Goal: Information Seeking & Learning: Understand process/instructions

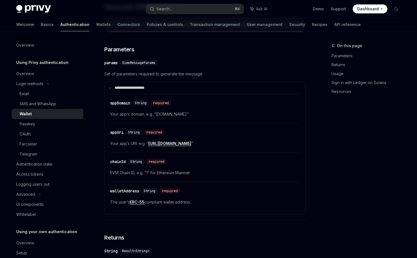
scroll to position [177, 0]
click at [119, 101] on div "appDomain" at bounding box center [120, 104] width 20 height 6
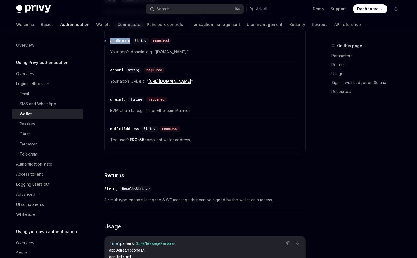
click at [119, 101] on div "​ appDomain String required Your app’s domain. e.g. “[DOMAIN_NAME]” ​ appUri St…" at bounding box center [205, 91] width 194 height 118
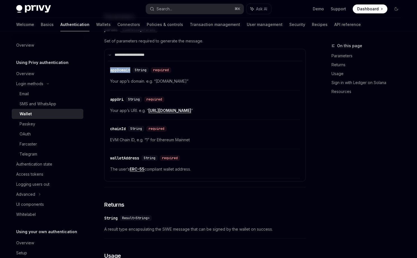
scroll to position [204, 0]
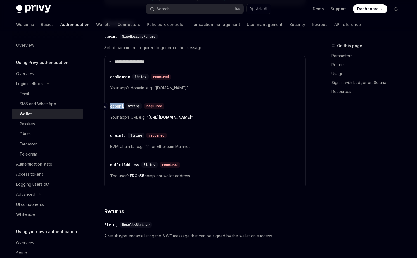
drag, startPoint x: 126, startPoint y: 105, endPoint x: 110, endPoint y: 105, distance: 16.2
click at [110, 105] on div "​ appUri String required" at bounding box center [138, 106] width 56 height 6
copy div "​ appUri"
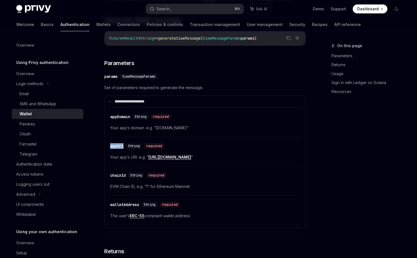
scroll to position [168, 0]
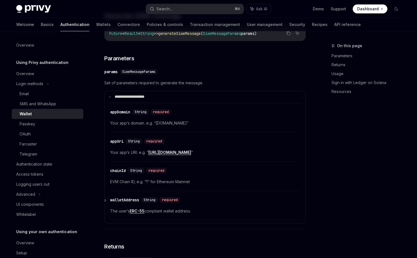
click at [121, 198] on div "walletAddress" at bounding box center [124, 200] width 29 height 6
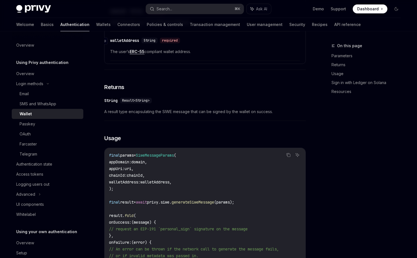
scroll to position [333, 0]
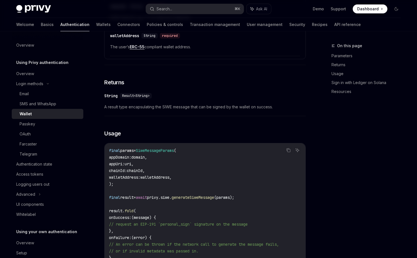
click at [129, 176] on span "walletAddress" at bounding box center [123, 177] width 29 height 5
copy span "walletAddress"
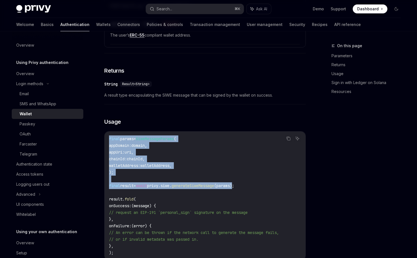
scroll to position [0, 0]
drag, startPoint x: 242, startPoint y: 185, endPoint x: 104, endPoint y: 139, distance: 145.8
click at [104, 139] on div "Copy Ask AI final params = SiweMessageParams ( appDomain : domain, appUri : uri…" at bounding box center [204, 195] width 201 height 129
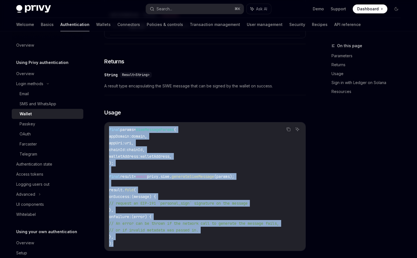
drag, startPoint x: 113, startPoint y: 242, endPoint x: 106, endPoint y: 130, distance: 112.4
click at [106, 130] on div "final params = SiweMessageParams ( appDomain : domain, appUri : uri, chainId : …" at bounding box center [204, 186] width 201 height 128
copy code "final params = SiweMessageParams ( appDomain : domain, appUri : uri, chainId : …"
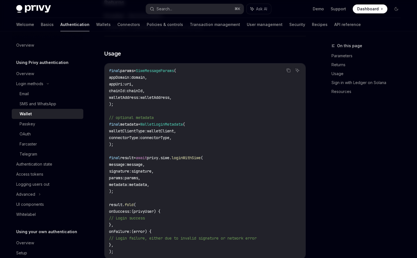
scroll to position [979, 0]
drag, startPoint x: 157, startPoint y: 177, endPoint x: 112, endPoint y: 158, distance: 49.5
click at [112, 158] on code "final params = SiweMessageParams ( appDomain : domain, appUri : uri, chainId : …" at bounding box center [205, 161] width 192 height 188
copy code "message : message, signature : signature, params : params, metadata : metadata,"
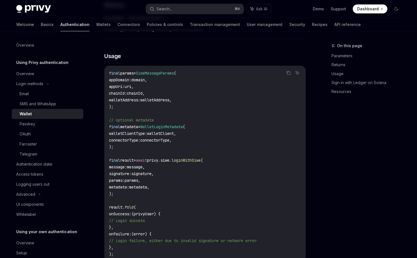
scroll to position [978, 0]
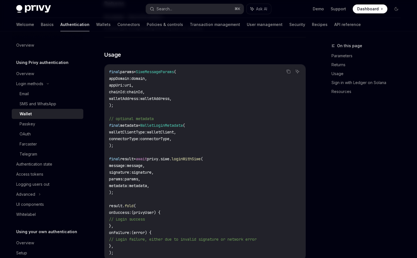
click at [164, 169] on code "final params = SiweMessageParams ( appDomain : domain, appUri : uri, chainId : …" at bounding box center [205, 162] width 192 height 188
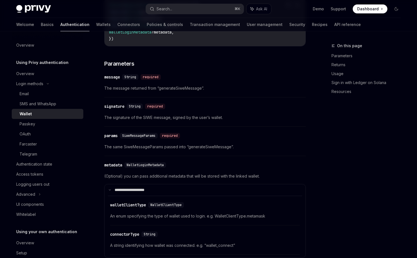
scroll to position [700, 0]
click at [121, 104] on div "signature" at bounding box center [114, 107] width 20 height 6
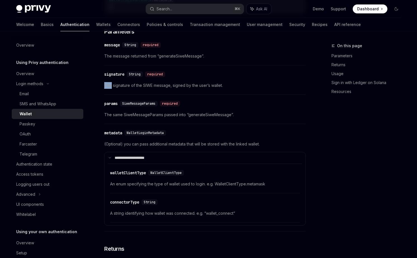
scroll to position [732, 0]
drag, startPoint x: 128, startPoint y: 69, endPoint x: 101, endPoint y: 68, distance: 26.5
copy div "signature"
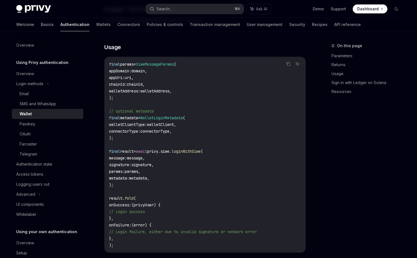
scroll to position [986, 0]
drag, startPoint x: 118, startPoint y: 232, endPoint x: 108, endPoint y: 190, distance: 42.8
click at [108, 190] on div "final params = SiweMessageParams ( appDomain : domain, appUri : uri, chainId : …" at bounding box center [204, 154] width 201 height 195
copy code "result. fold ( onSuccess : (privyUser) { // Login success }, onFailure : (error…"
